Goal: Task Accomplishment & Management: Use online tool/utility

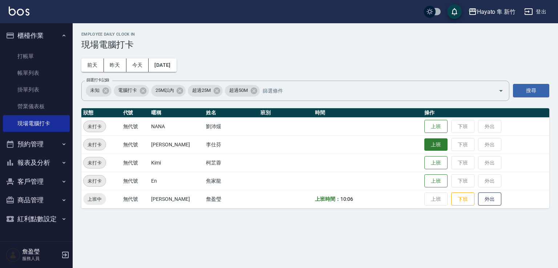
click at [431, 150] on button "上班" at bounding box center [436, 144] width 23 height 13
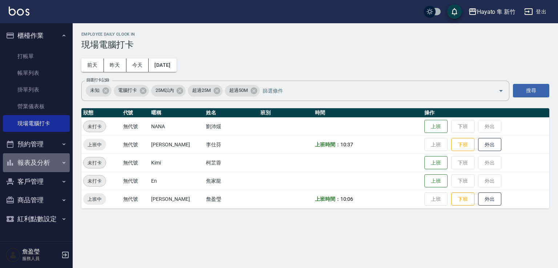
click at [31, 160] on button "報表及分析" at bounding box center [36, 162] width 67 height 19
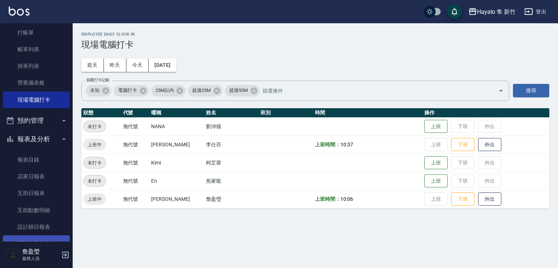
scroll to position [36, 0]
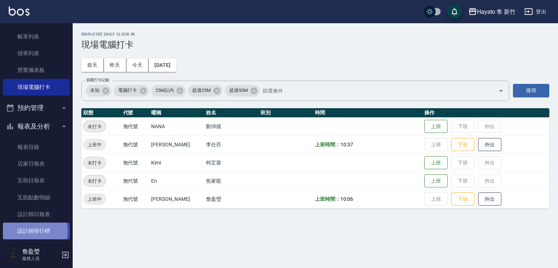
click at [23, 232] on link "設計師排行榜" at bounding box center [36, 231] width 67 height 17
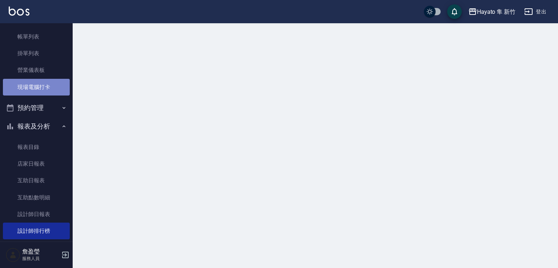
click at [47, 89] on link "現場電腦打卡" at bounding box center [36, 87] width 67 height 17
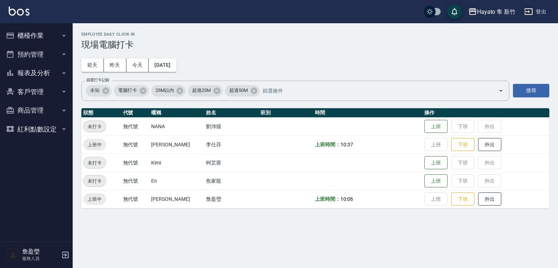
click at [34, 113] on button "商品管理" at bounding box center [36, 110] width 67 height 19
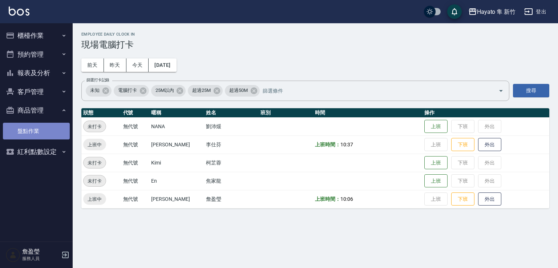
click at [35, 130] on link "盤點作業" at bounding box center [36, 131] width 67 height 17
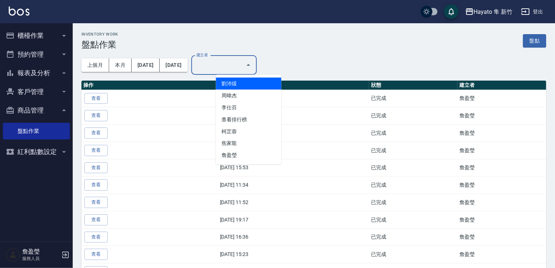
click at [242, 66] on input "建立者" at bounding box center [218, 65] width 48 height 13
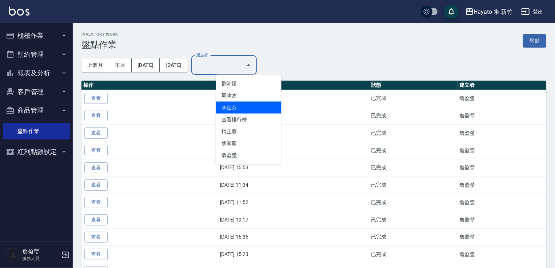
click at [231, 106] on li "李仕芬" at bounding box center [248, 108] width 65 height 12
type input "李仕芬"
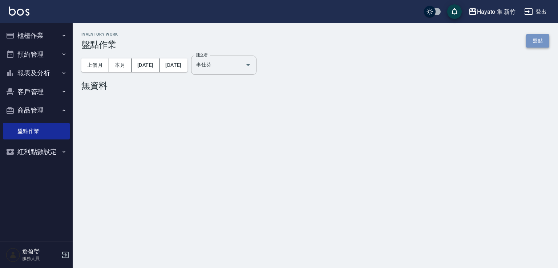
click at [536, 37] on link "盤點" at bounding box center [537, 40] width 23 height 13
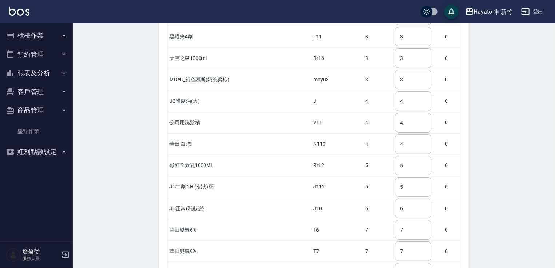
scroll to position [1386, 0]
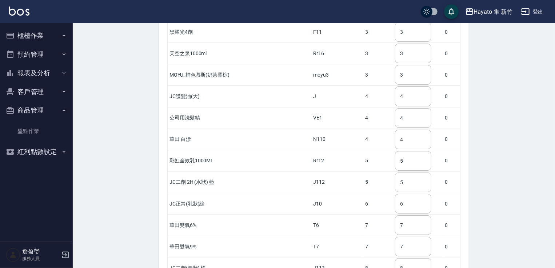
click at [397, 173] on input "5" at bounding box center [413, 183] width 36 height 20
click at [395, 173] on input "text" at bounding box center [413, 183] width 36 height 20
click at [426, 172] on td "​" at bounding box center [418, 182] width 50 height 21
click at [395, 173] on input "text" at bounding box center [413, 183] width 36 height 20
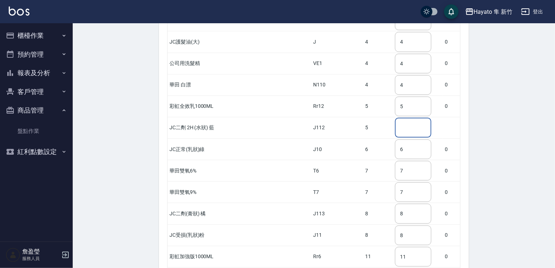
scroll to position [1442, 0]
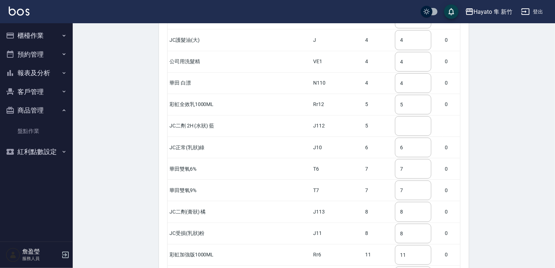
click at [425, 115] on td "​" at bounding box center [418, 125] width 50 height 21
click at [395, 116] on input "text" at bounding box center [413, 126] width 36 height 20
drag, startPoint x: 391, startPoint y: 141, endPoint x: 391, endPoint y: 134, distance: 6.9
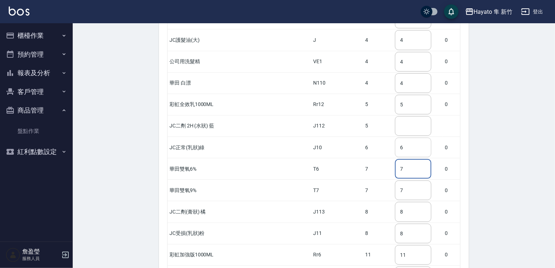
click at [395, 159] on input "7" at bounding box center [413, 169] width 36 height 20
click at [396, 116] on input "text" at bounding box center [413, 126] width 36 height 20
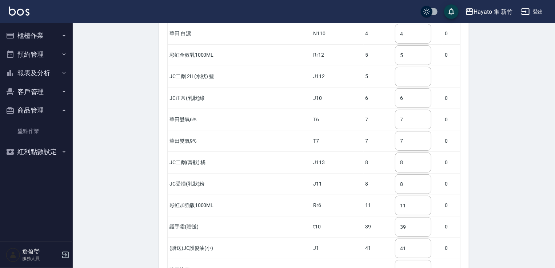
scroll to position [1522, 0]
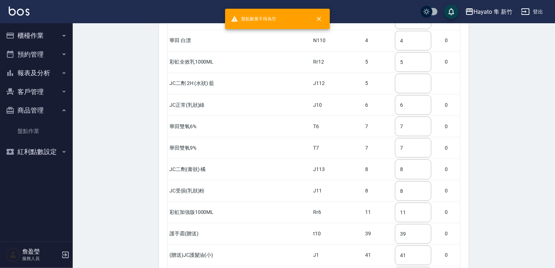
scroll to position [1413, 0]
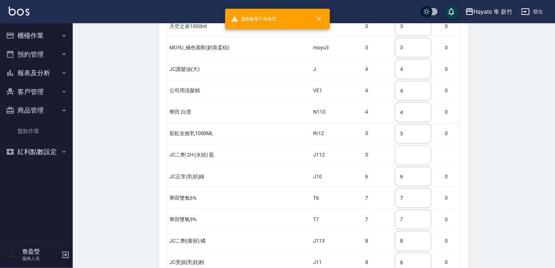
click at [395, 145] on input "text" at bounding box center [413, 155] width 36 height 20
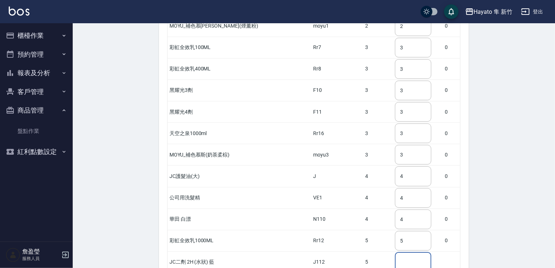
scroll to position [1304, 0]
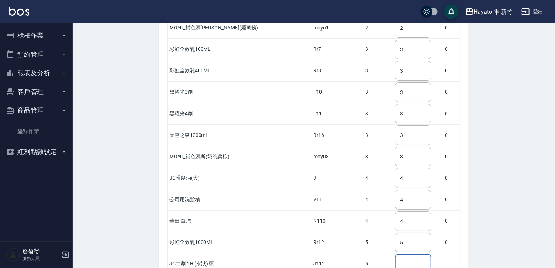
click at [38, 116] on button "商品管理" at bounding box center [36, 110] width 67 height 19
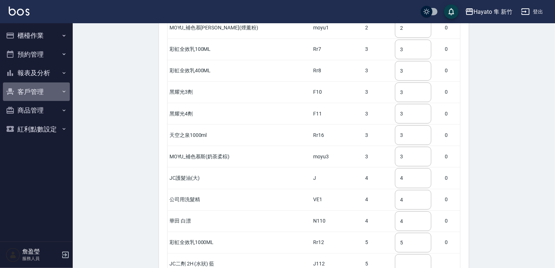
click at [43, 91] on button "客戶管理" at bounding box center [36, 92] width 67 height 19
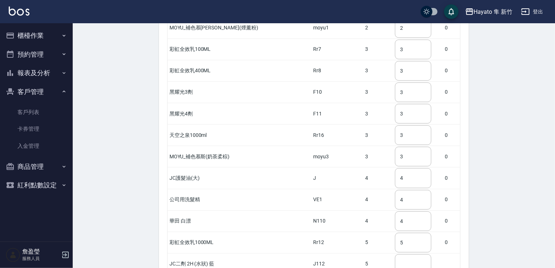
click at [43, 91] on button "客戶管理" at bounding box center [36, 92] width 67 height 19
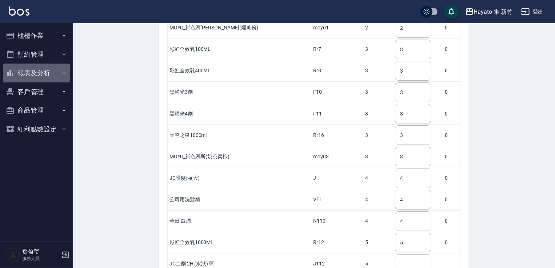
click at [33, 68] on button "報表及分析" at bounding box center [36, 73] width 67 height 19
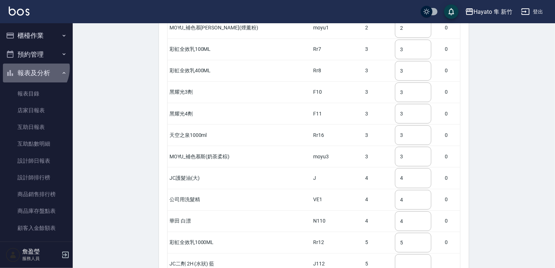
click at [33, 68] on button "報表及分析" at bounding box center [36, 73] width 67 height 19
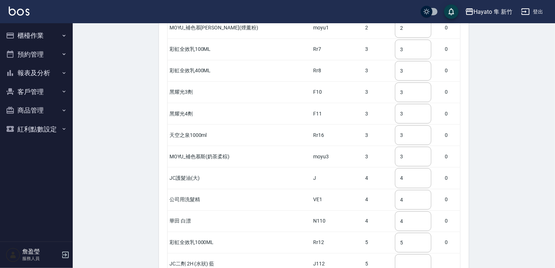
drag, startPoint x: 10, startPoint y: 77, endPoint x: 0, endPoint y: 184, distance: 107.3
drag, startPoint x: 7, startPoint y: 174, endPoint x: 28, endPoint y: 165, distance: 22.6
click at [25, 170] on nav "櫃檯作業 打帳單 帳單列表 掛單列表 營業儀表板 現場電腦打卡 預約管理 預約管理 報表及分析 報表目錄 店家日報表 互助日報表 互助點數明細 設計師日報表 …" at bounding box center [36, 132] width 73 height 218
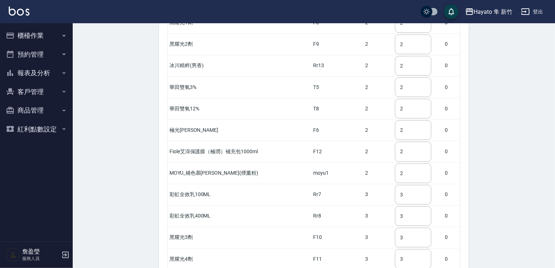
scroll to position [1050, 0]
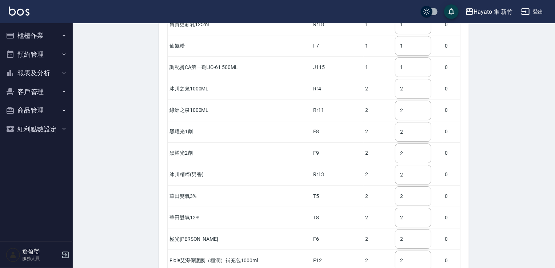
click at [42, 40] on button "櫃檯作業" at bounding box center [36, 35] width 67 height 19
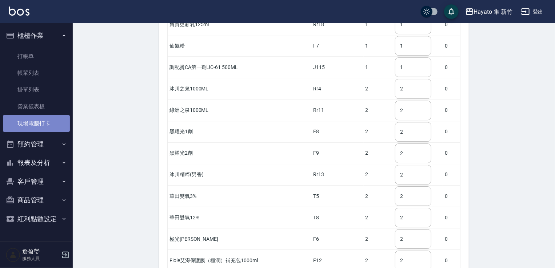
click at [57, 127] on link "現場電腦打卡" at bounding box center [36, 123] width 67 height 17
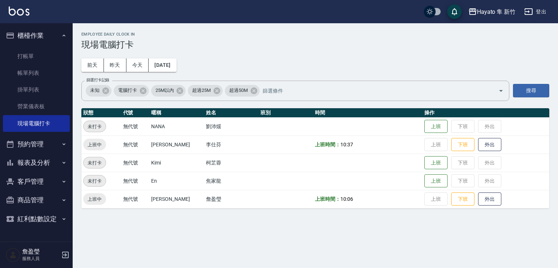
click at [440, 163] on td "上班 下班 外出" at bounding box center [486, 163] width 127 height 18
click at [432, 162] on button "上班" at bounding box center [436, 163] width 23 height 13
